Goal: Information Seeking & Learning: Learn about a topic

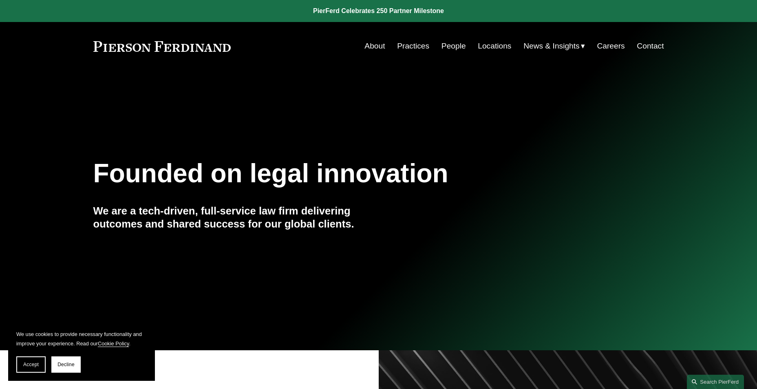
click at [445, 47] on link "People" at bounding box center [454, 45] width 24 height 15
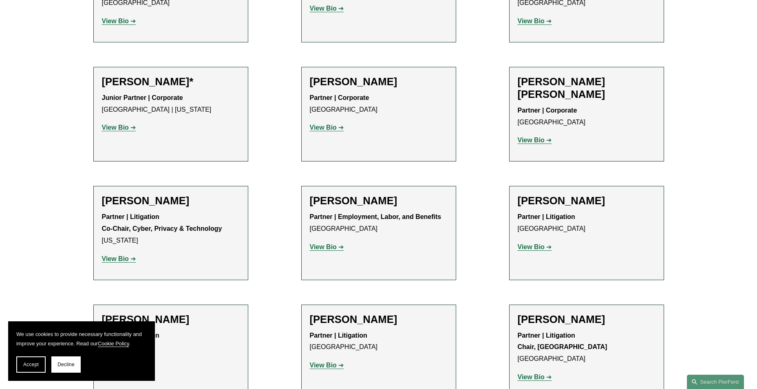
scroll to position [8292, 0]
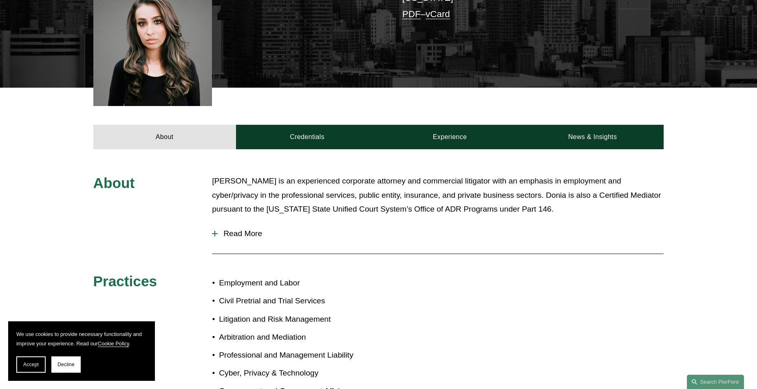
scroll to position [245, 0]
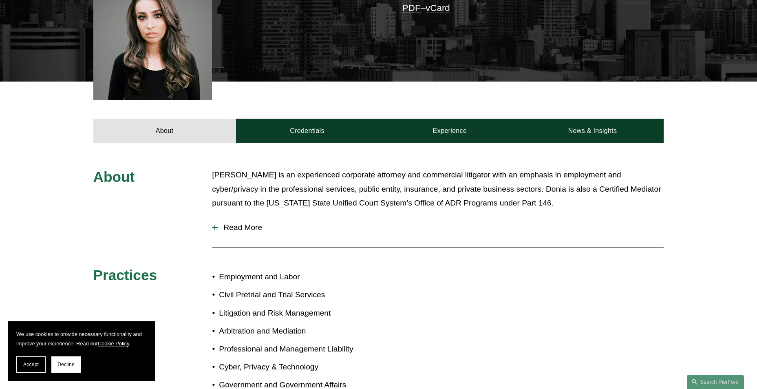
click at [215, 230] on div at bounding box center [215, 228] width 1 height 6
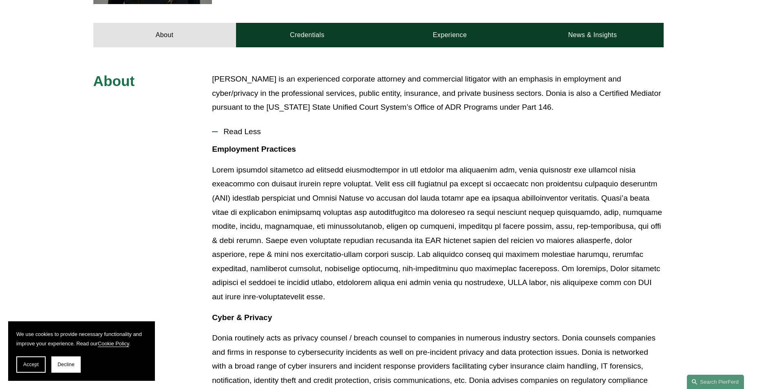
scroll to position [326, 0]
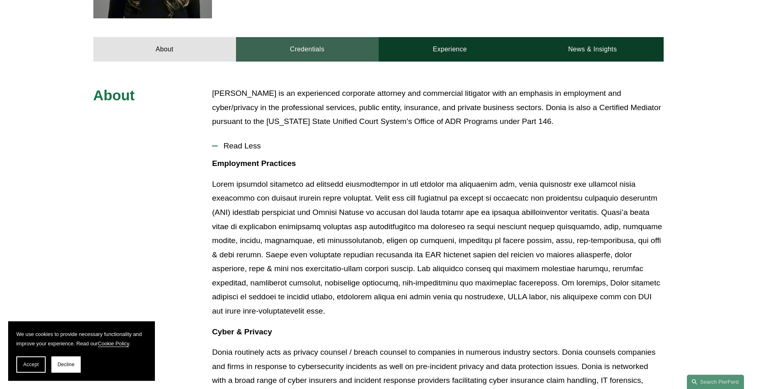
click at [324, 43] on link "Credentials" at bounding box center [307, 49] width 143 height 24
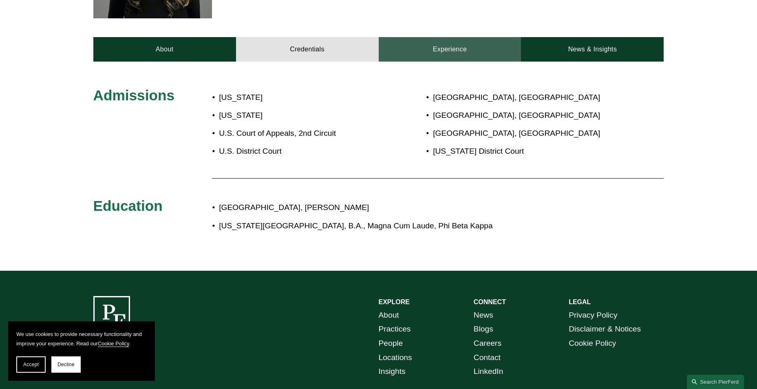
click at [419, 51] on link "Experience" at bounding box center [450, 49] width 143 height 24
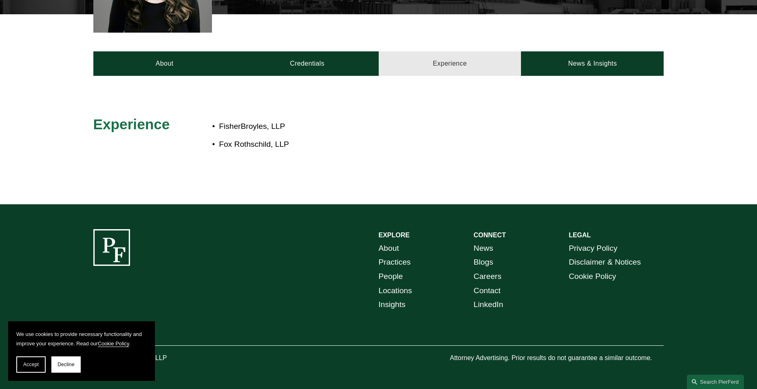
scroll to position [313, 0]
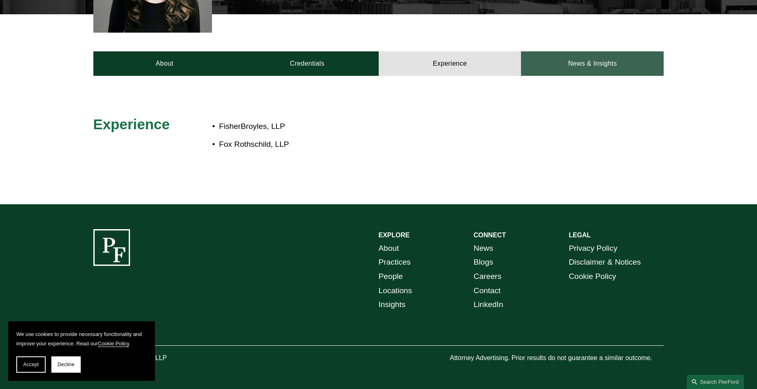
click at [571, 62] on link "News & Insights" at bounding box center [592, 63] width 143 height 24
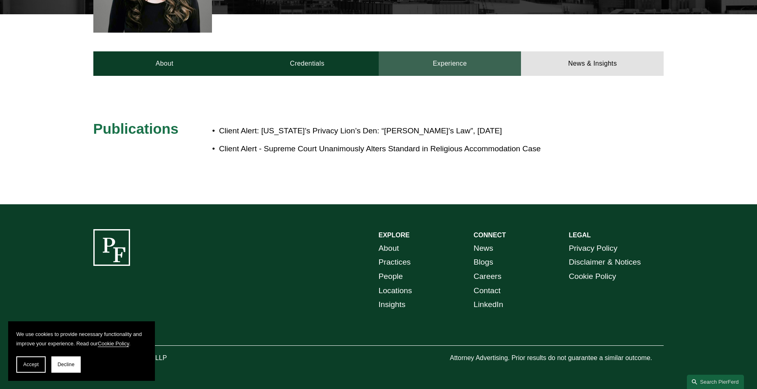
click at [456, 68] on link "Experience" at bounding box center [450, 63] width 143 height 24
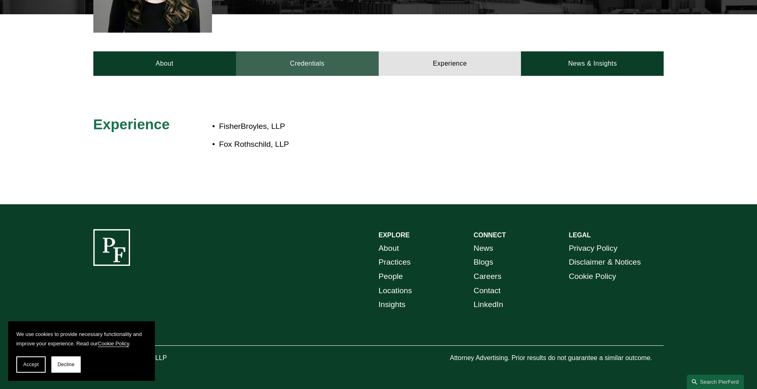
click at [348, 66] on link "Credentials" at bounding box center [307, 63] width 143 height 24
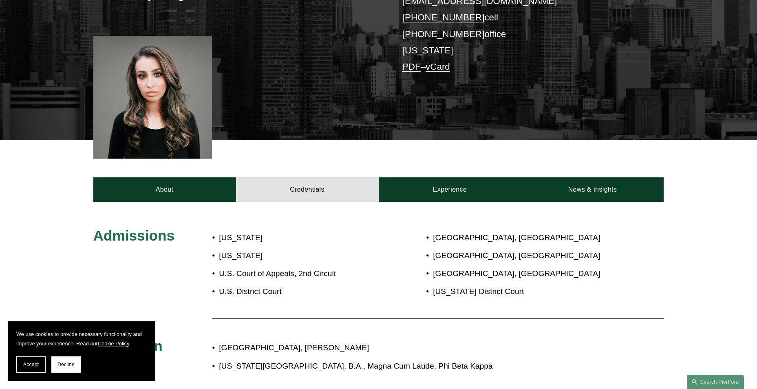
scroll to position [109, 0]
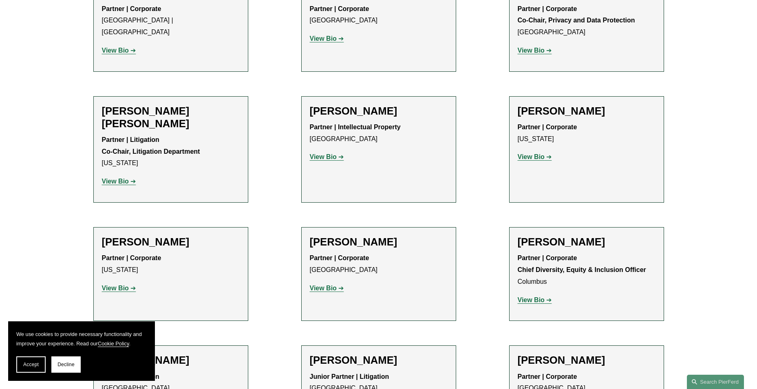
scroll to position [1244, 0]
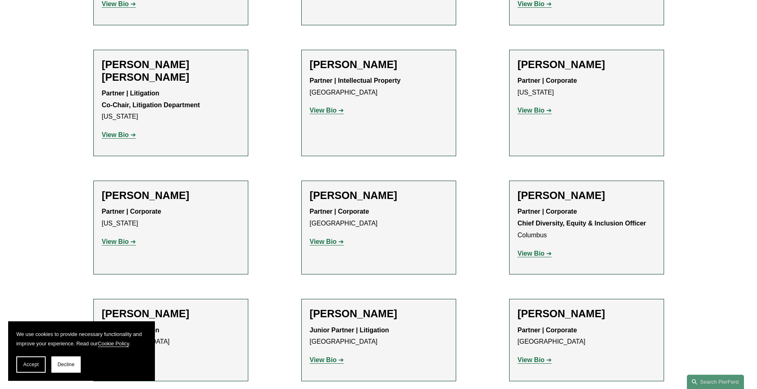
click at [336, 354] on p "View Bio" at bounding box center [379, 360] width 138 height 12
click at [337, 356] on link "View Bio" at bounding box center [327, 359] width 34 height 7
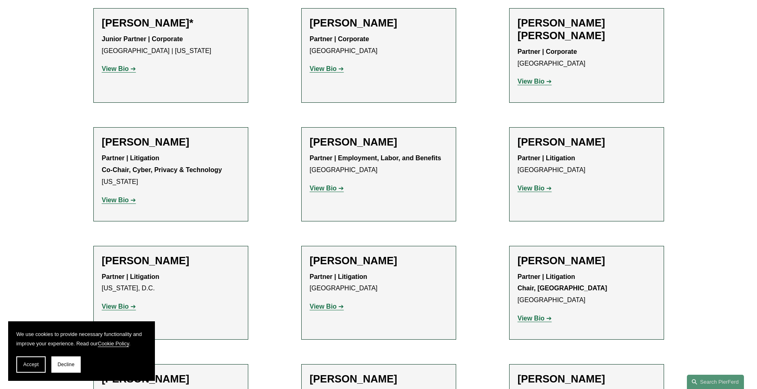
scroll to position [8317, 0]
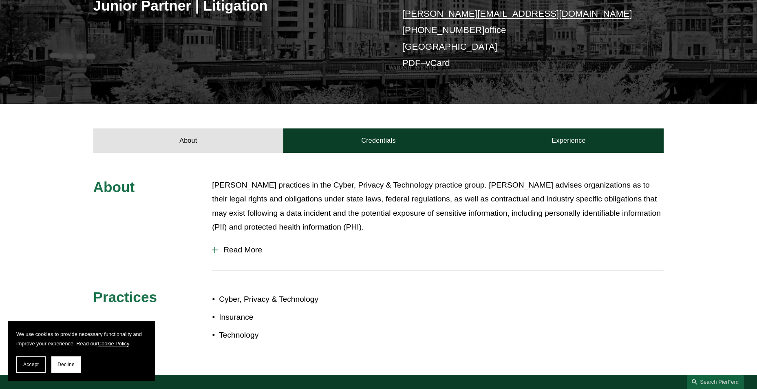
scroll to position [285, 0]
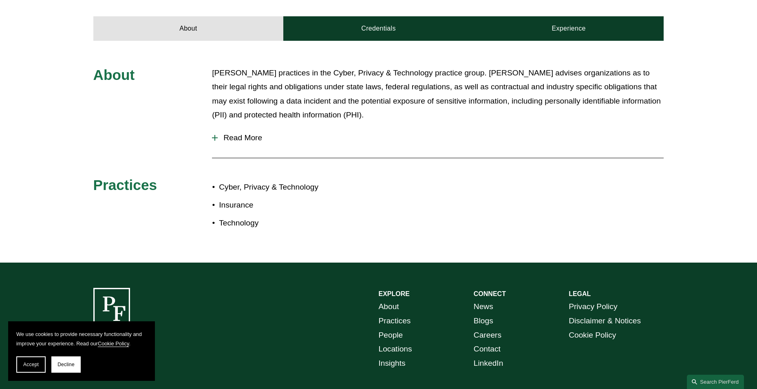
click at [253, 135] on span "Read More" at bounding box center [441, 137] width 446 height 9
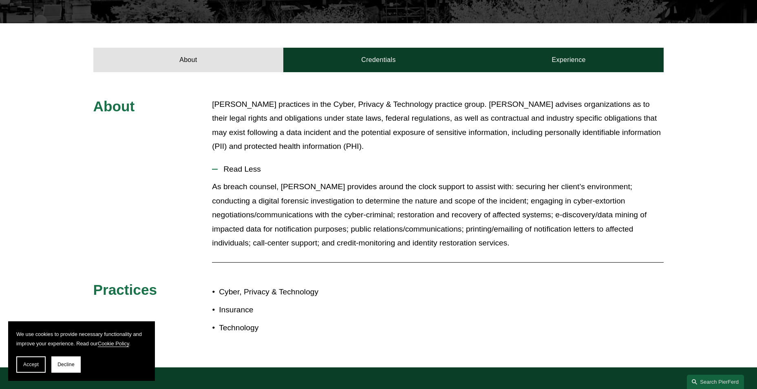
scroll to position [204, 0]
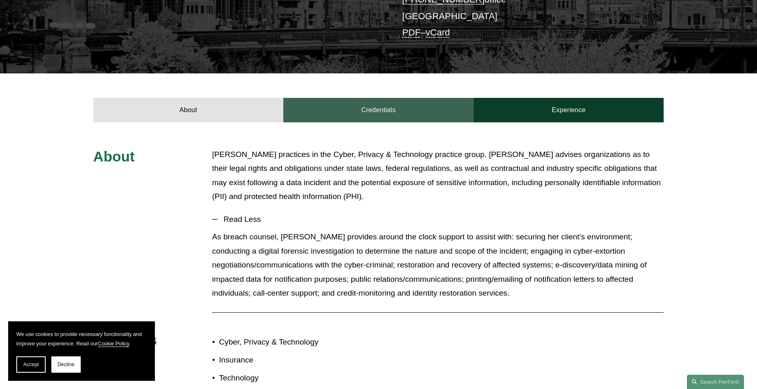
click at [392, 105] on link "Credentials" at bounding box center [378, 110] width 190 height 24
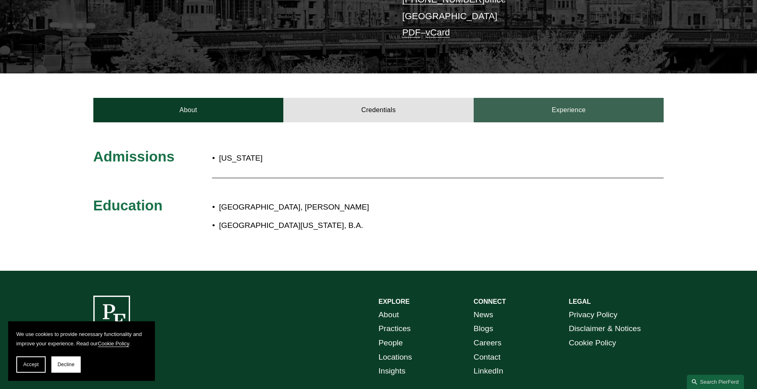
click at [515, 106] on link "Experience" at bounding box center [569, 110] width 190 height 24
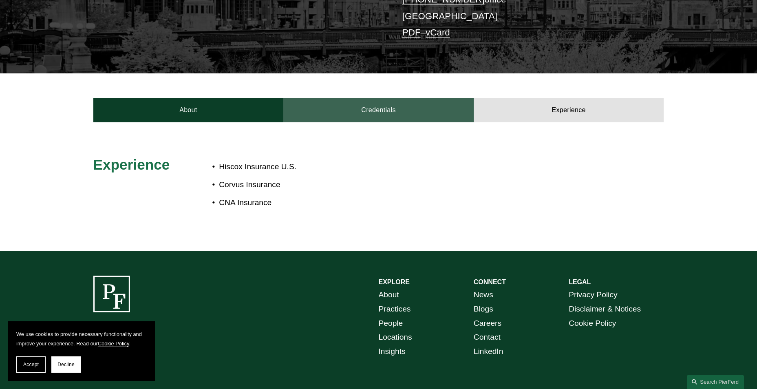
click at [404, 106] on link "Credentials" at bounding box center [378, 110] width 190 height 24
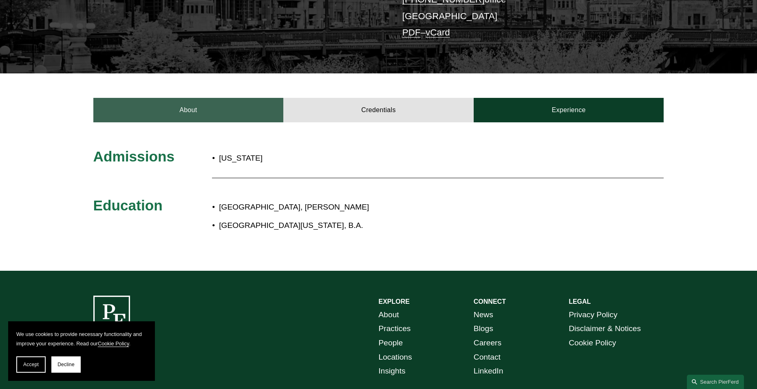
click at [209, 110] on link "About" at bounding box center [188, 110] width 190 height 24
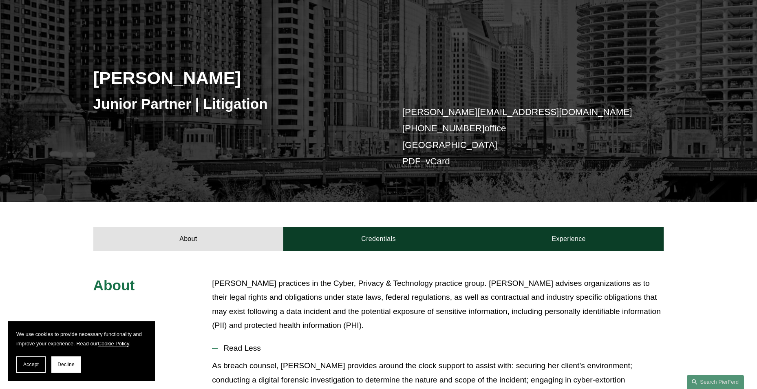
scroll to position [75, 0]
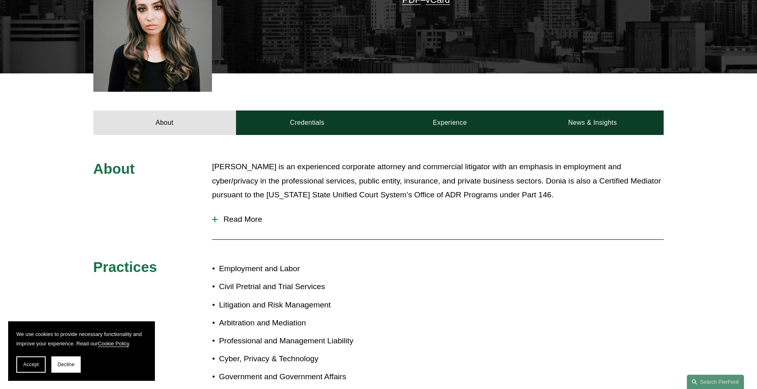
scroll to position [326, 0]
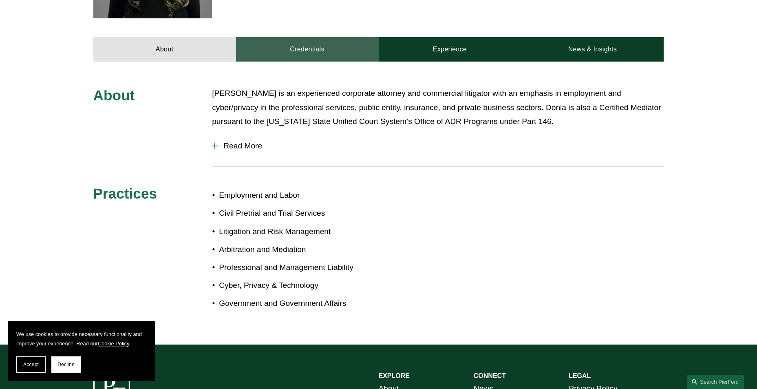
click at [338, 54] on link "Credentials" at bounding box center [307, 49] width 143 height 24
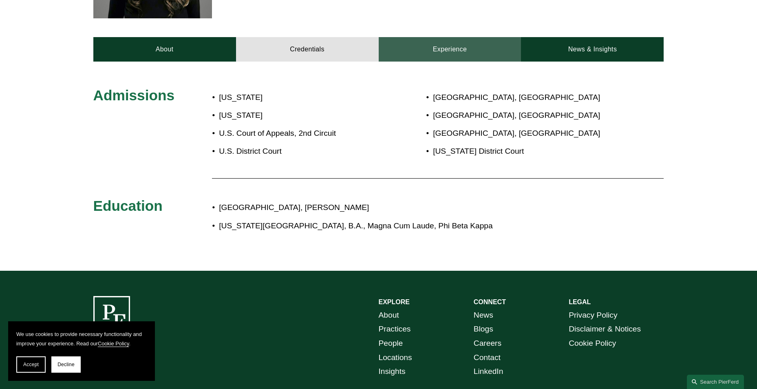
click at [408, 53] on link "Experience" at bounding box center [450, 49] width 143 height 24
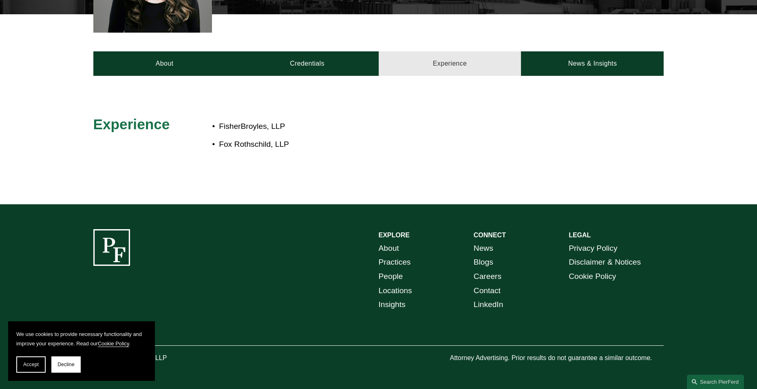
scroll to position [313, 0]
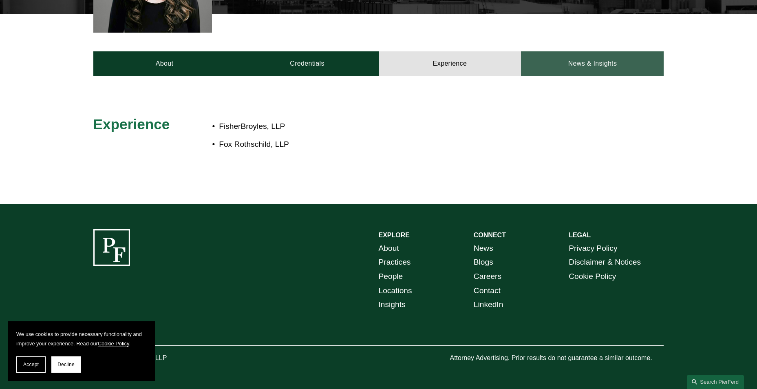
click at [613, 69] on link "News & Insights" at bounding box center [592, 63] width 143 height 24
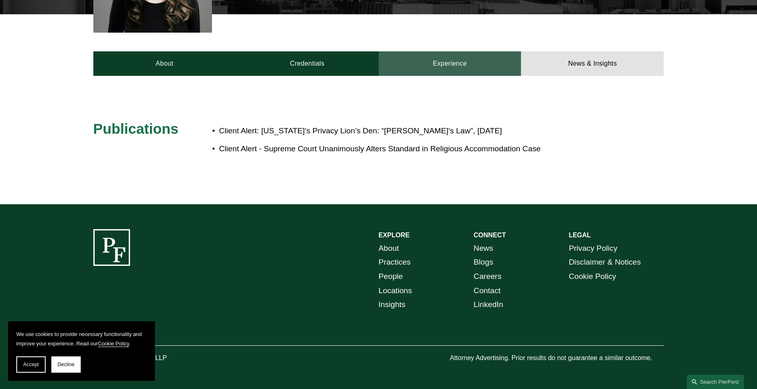
click at [454, 64] on link "Experience" at bounding box center [450, 63] width 143 height 24
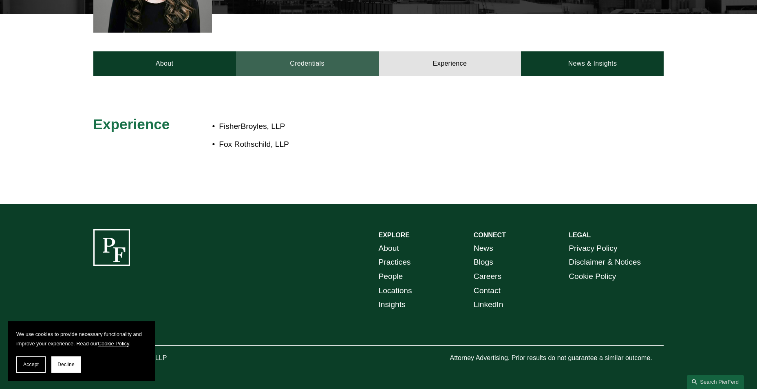
drag, startPoint x: 319, startPoint y: 63, endPoint x: 270, endPoint y: 64, distance: 49.0
click at [318, 63] on link "Credentials" at bounding box center [307, 63] width 143 height 24
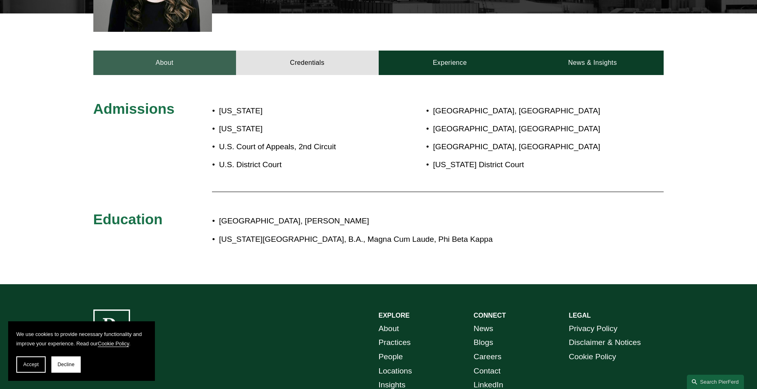
click at [188, 67] on link "About" at bounding box center [164, 63] width 143 height 24
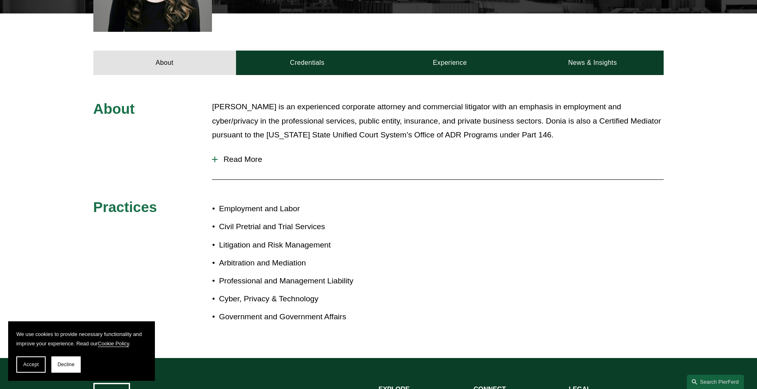
click at [243, 160] on span "Read More" at bounding box center [441, 159] width 446 height 9
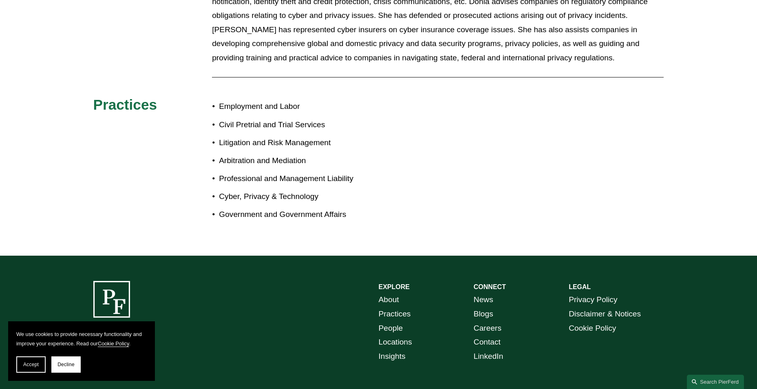
scroll to position [721, 0]
